Goal: Task Accomplishment & Management: Manage account settings

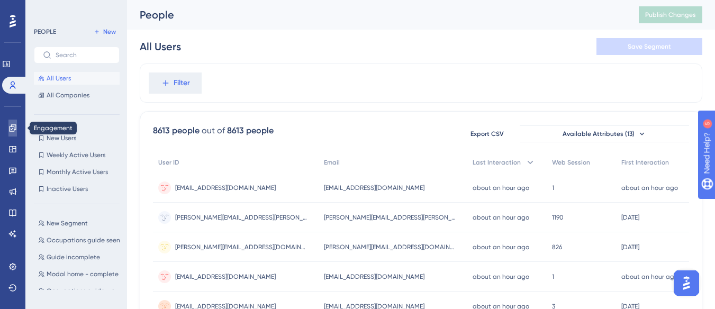
click at [8, 131] on link at bounding box center [12, 128] width 8 height 17
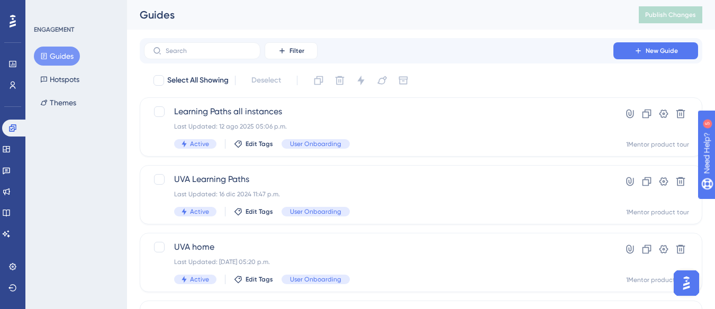
click at [8, 55] on div "Performance Users" at bounding box center [12, 62] width 17 height 64
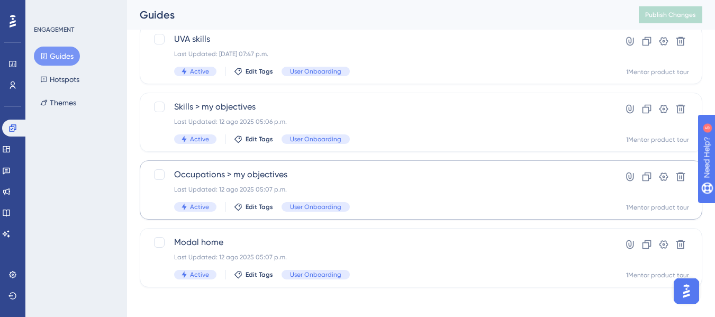
scroll to position [348, 0]
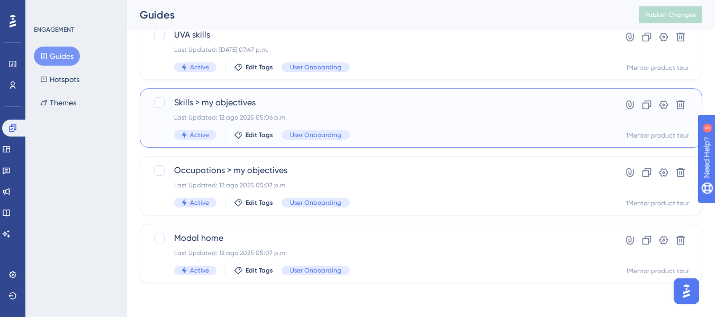
click at [490, 117] on div "Last Updated: 12 ago 2025 05:06 p.m." at bounding box center [378, 117] width 409 height 8
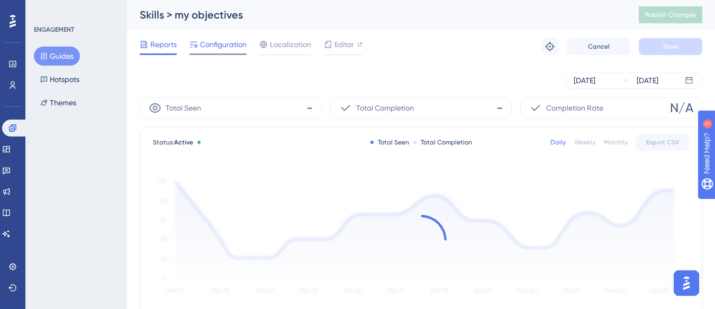
click at [226, 44] on span "Configuration" at bounding box center [223, 44] width 47 height 13
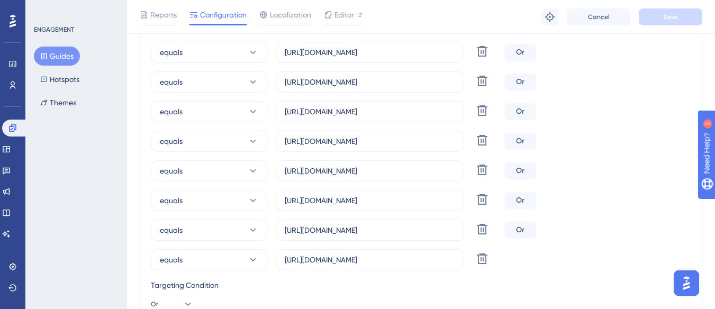
scroll to position [529, 0]
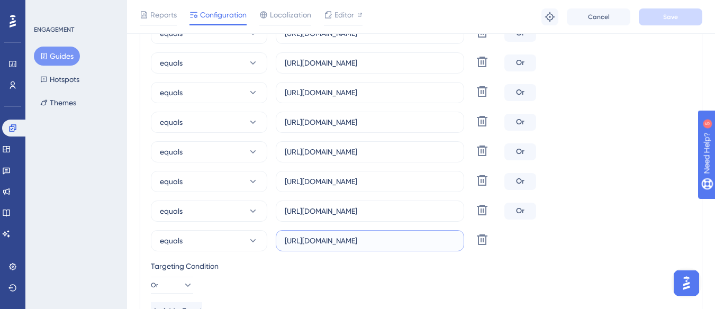
click at [414, 241] on input "https://dev-staging.1mentor.io/dashboard/learner/skills?activeTab=0" at bounding box center [370, 241] width 170 height 12
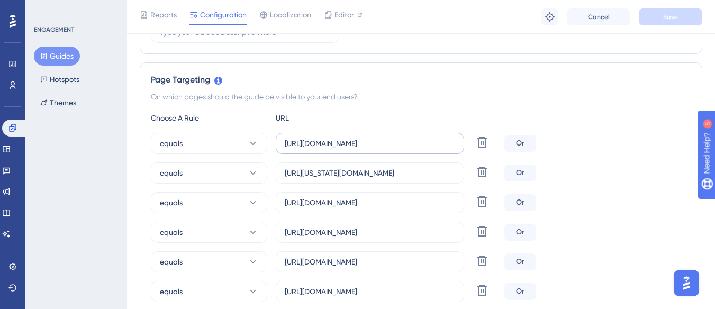
scroll to position [0, 0]
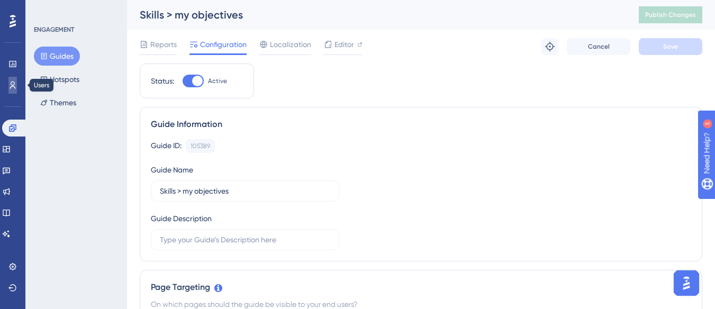
click at [17, 87] on link at bounding box center [12, 85] width 8 height 17
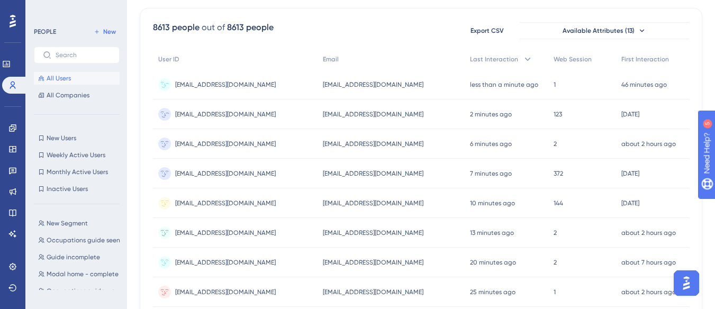
scroll to position [106, 0]
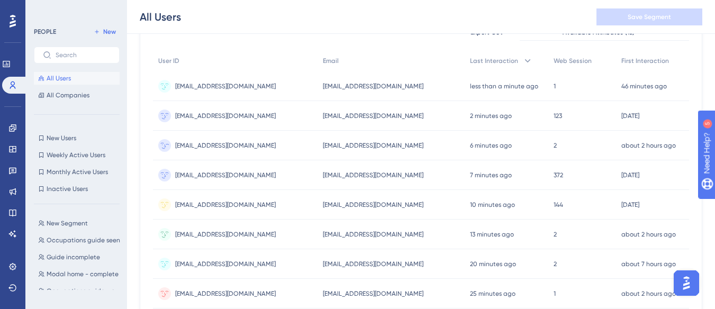
click at [257, 141] on span "[EMAIL_ADDRESS][DOMAIN_NAME]" at bounding box center [225, 145] width 101 height 8
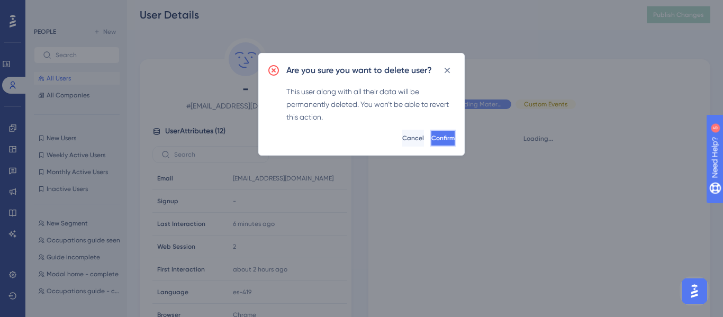
click at [430, 136] on button "Confirm" at bounding box center [442, 138] width 25 height 17
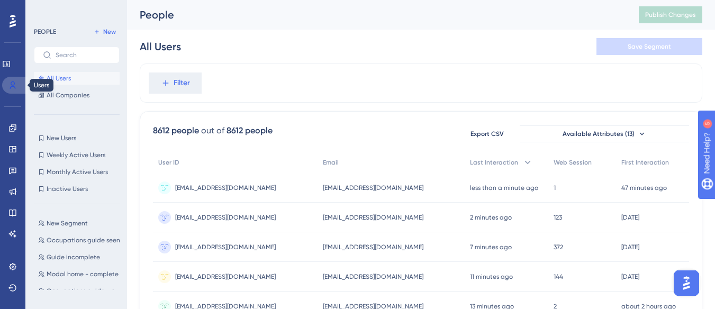
click at [15, 91] on link at bounding box center [14, 85] width 25 height 17
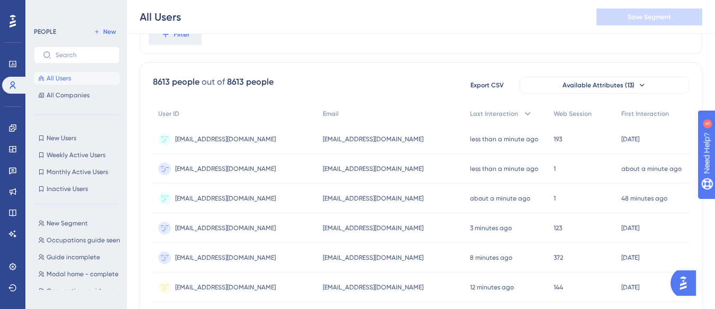
click at [240, 171] on span "[EMAIL_ADDRESS][DOMAIN_NAME]" at bounding box center [225, 169] width 101 height 8
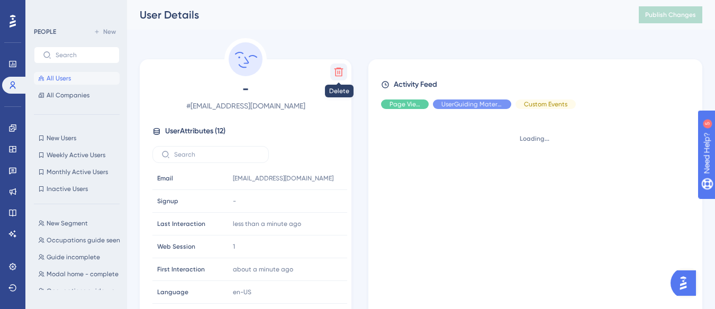
click at [337, 75] on icon at bounding box center [338, 72] width 11 height 11
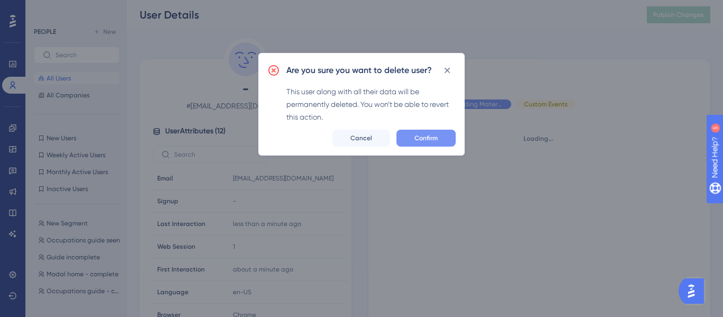
click at [424, 139] on span "Confirm" at bounding box center [425, 138] width 23 height 8
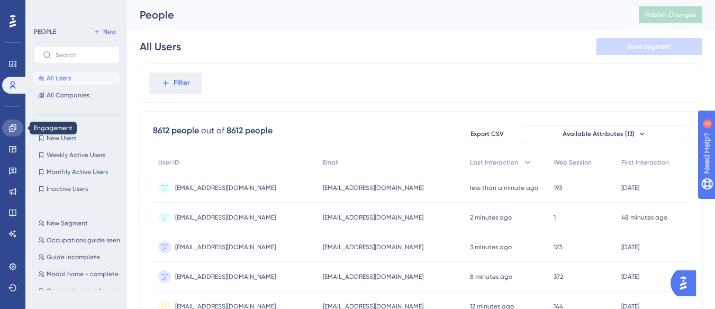
click at [13, 120] on link at bounding box center [12, 128] width 21 height 17
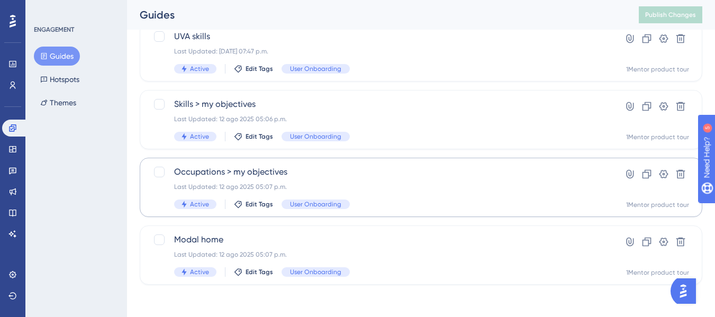
scroll to position [348, 0]
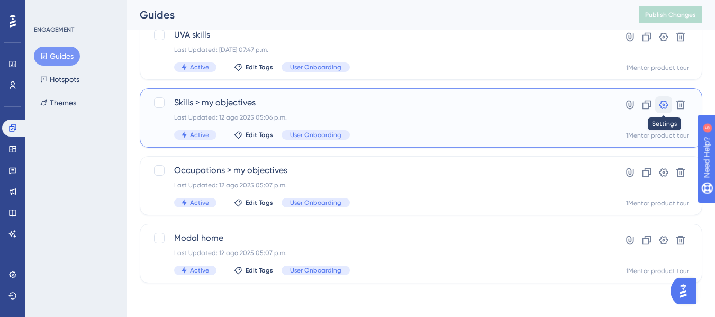
click at [662, 111] on button at bounding box center [663, 104] width 17 height 17
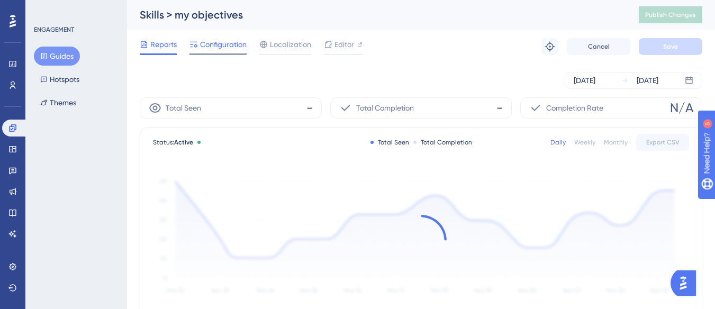
click at [223, 49] on span "Configuration" at bounding box center [223, 44] width 47 height 13
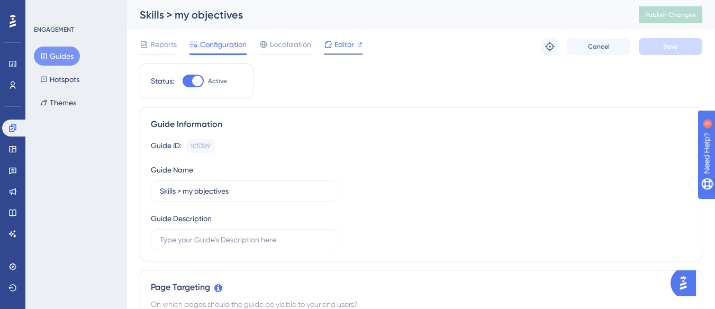
click at [338, 46] on span "Editor" at bounding box center [345, 44] width 20 height 13
click at [282, 44] on span "Localization" at bounding box center [290, 44] width 41 height 13
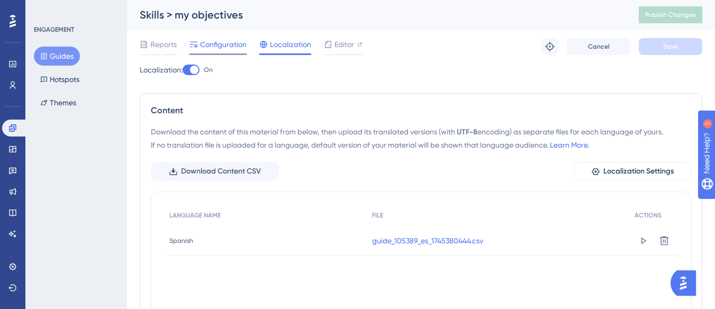
click at [227, 43] on span "Configuration" at bounding box center [223, 44] width 47 height 13
